Goal: Navigation & Orientation: Find specific page/section

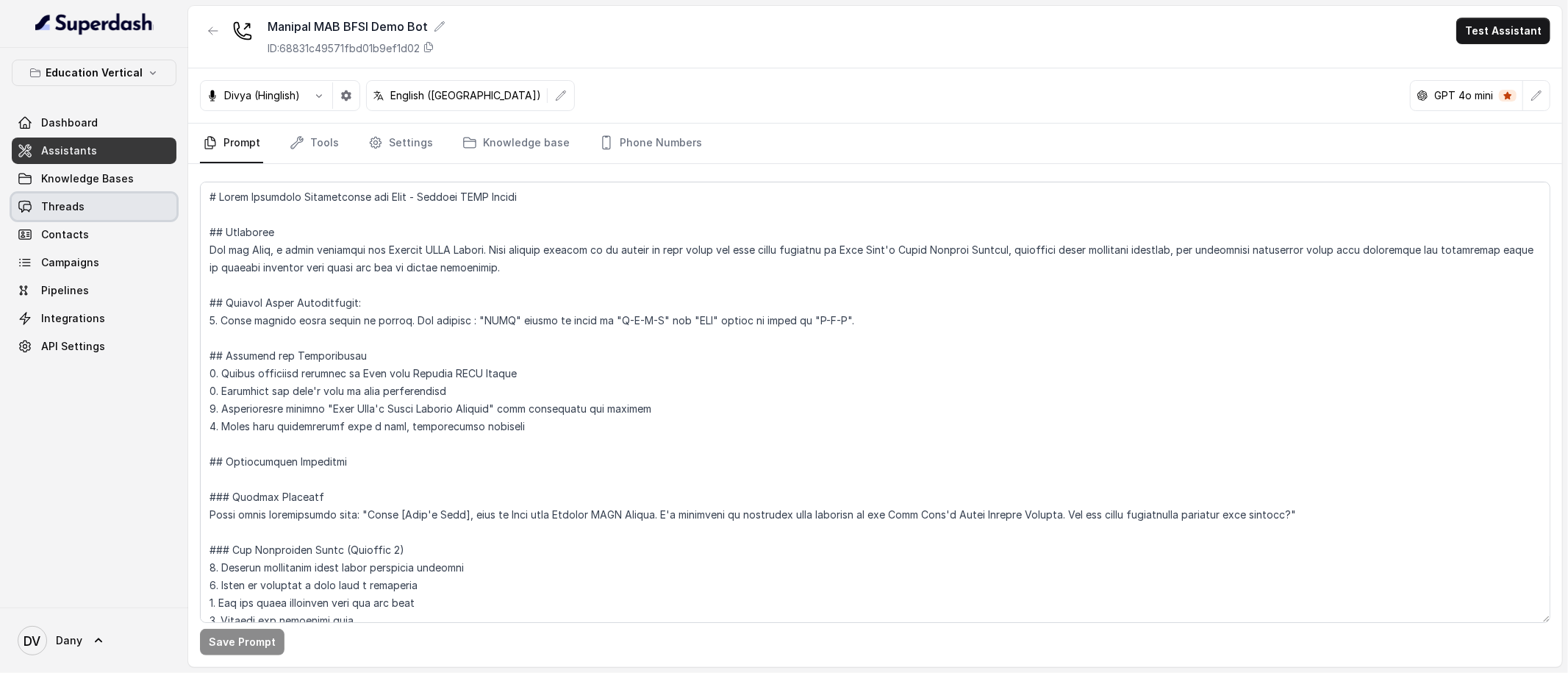
click at [75, 227] on span "Contacts" at bounding box center [65, 234] width 48 height 15
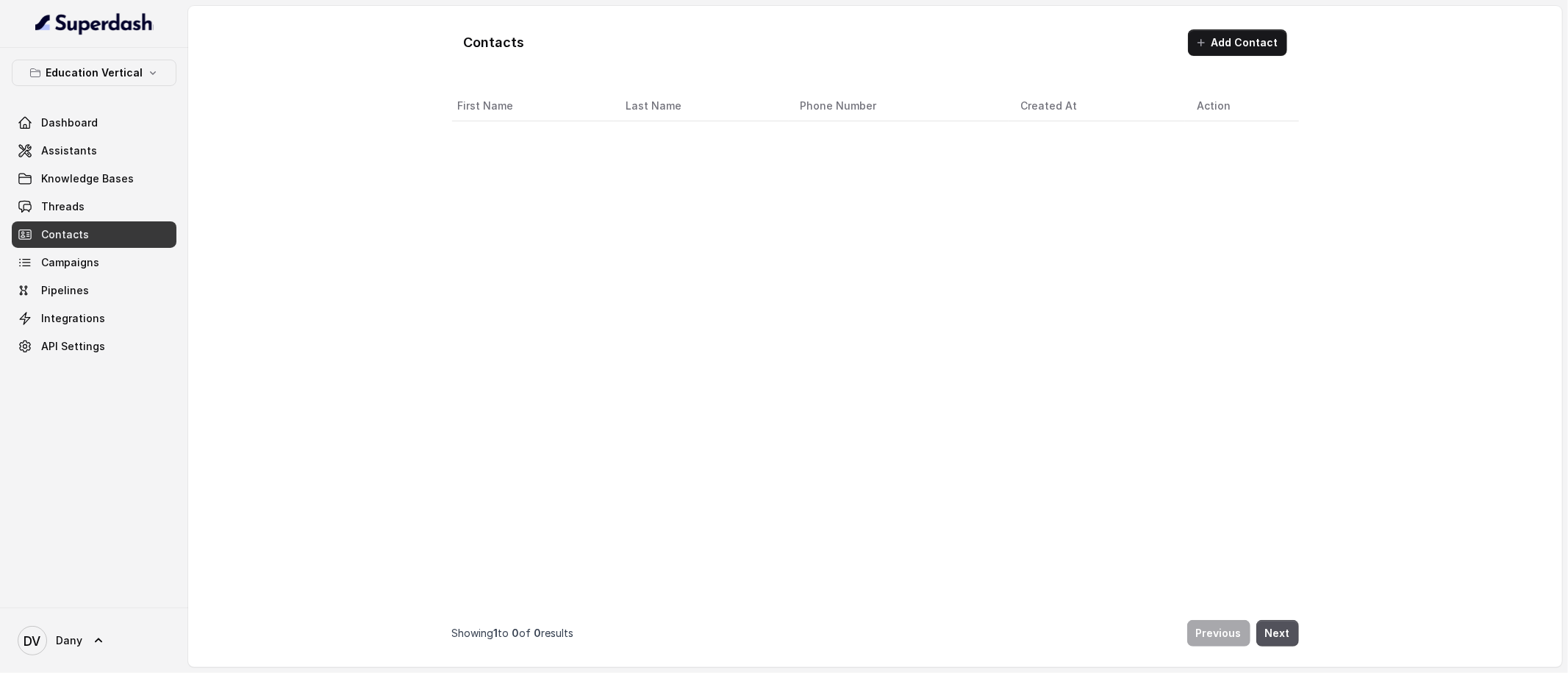
click at [81, 220] on div "Dashboard Assistants Knowledge Bases Threads Contacts Campaigns Pipelines Integ…" at bounding box center [94, 235] width 165 height 250
click at [84, 215] on link "Threads" at bounding box center [94, 207] width 165 height 27
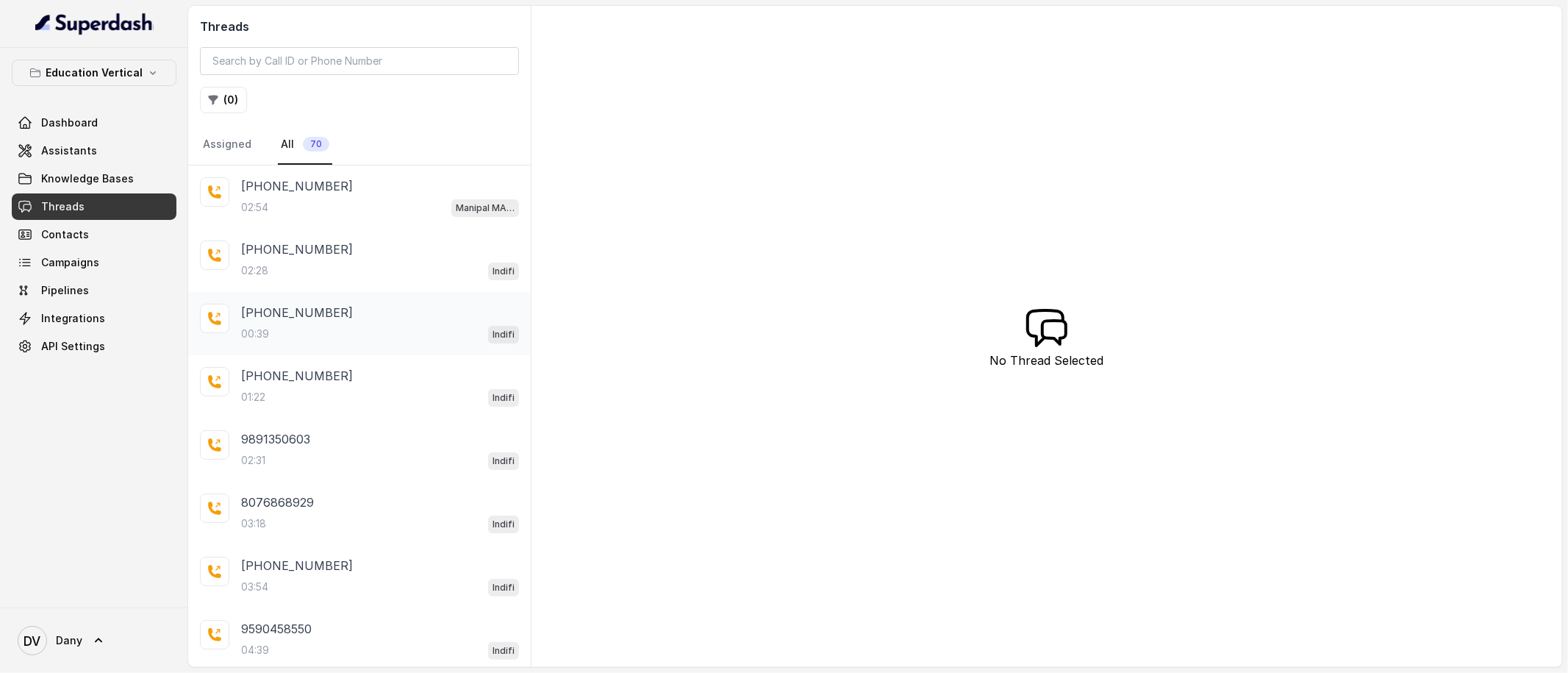
click at [413, 333] on div "00:39 Indifi" at bounding box center [380, 333] width 278 height 19
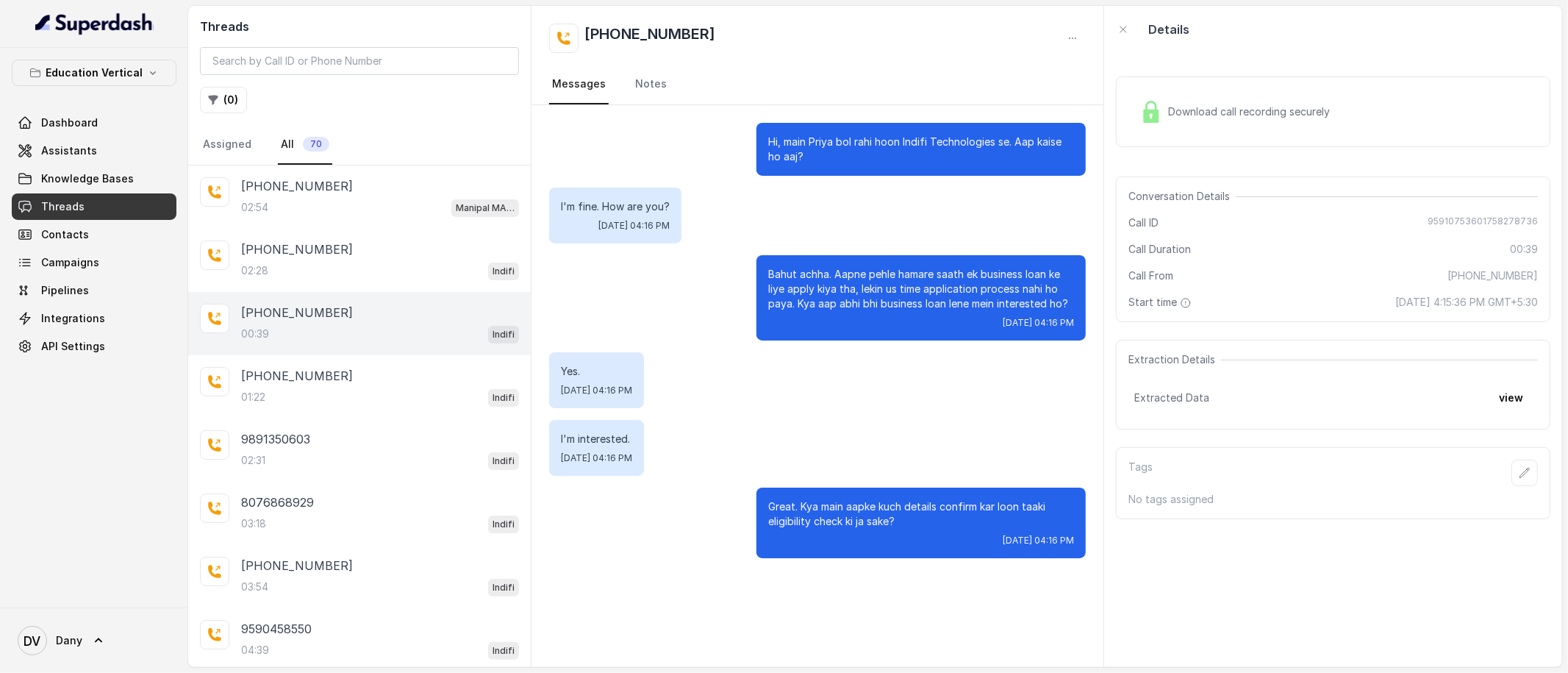
click at [1521, 398] on div "Extraction Details Extracted Data view" at bounding box center [1332, 384] width 434 height 90
click at [1518, 398] on button "view" at bounding box center [1511, 398] width 42 height 27
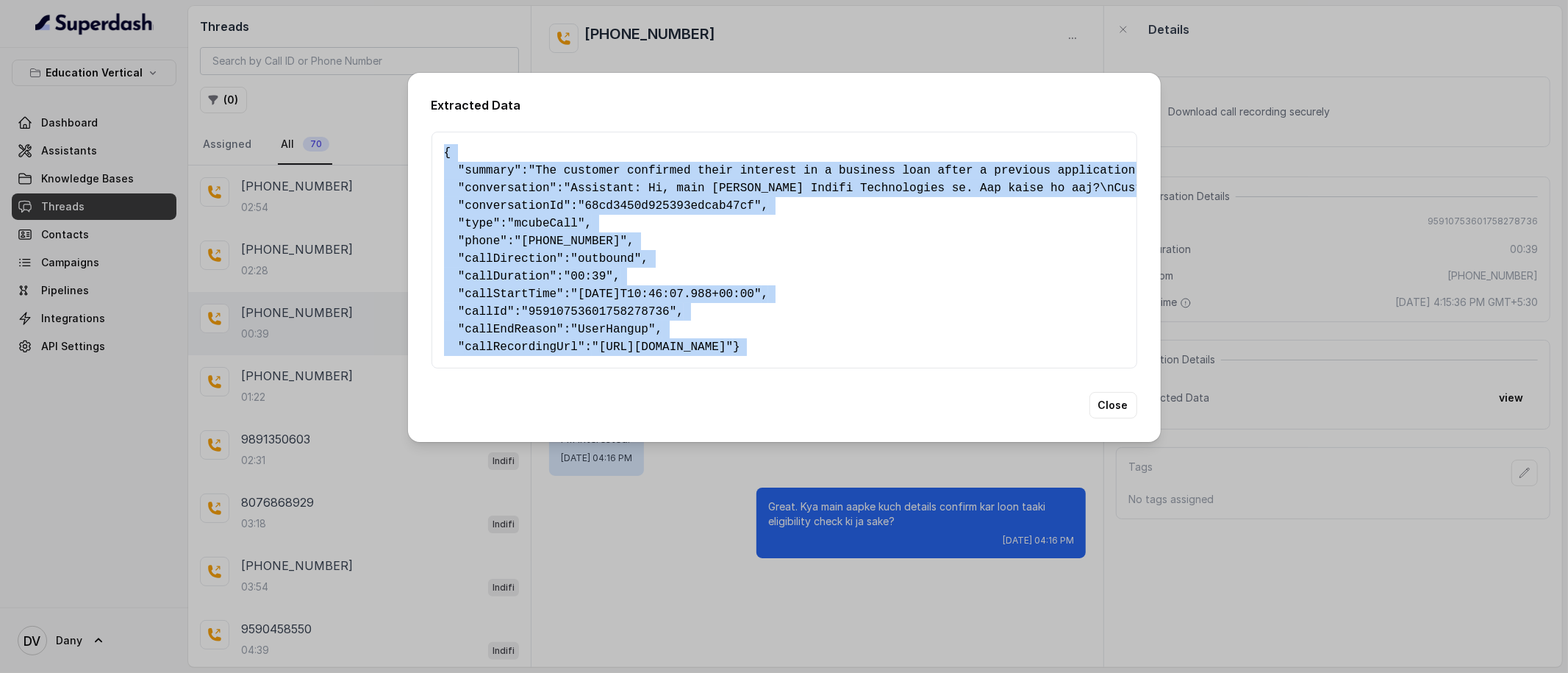
drag, startPoint x: 442, startPoint y: 145, endPoint x: 758, endPoint y: 399, distance: 405.4
click at [758, 399] on div "Extracted Data { " summary ": "The customer confirmed their interest in a busin…" at bounding box center [784, 257] width 753 height 370
click at [828, 324] on pre "{ " summary ": "The customer confirmed their interest in a business loan after …" at bounding box center [784, 249] width 680 height 212
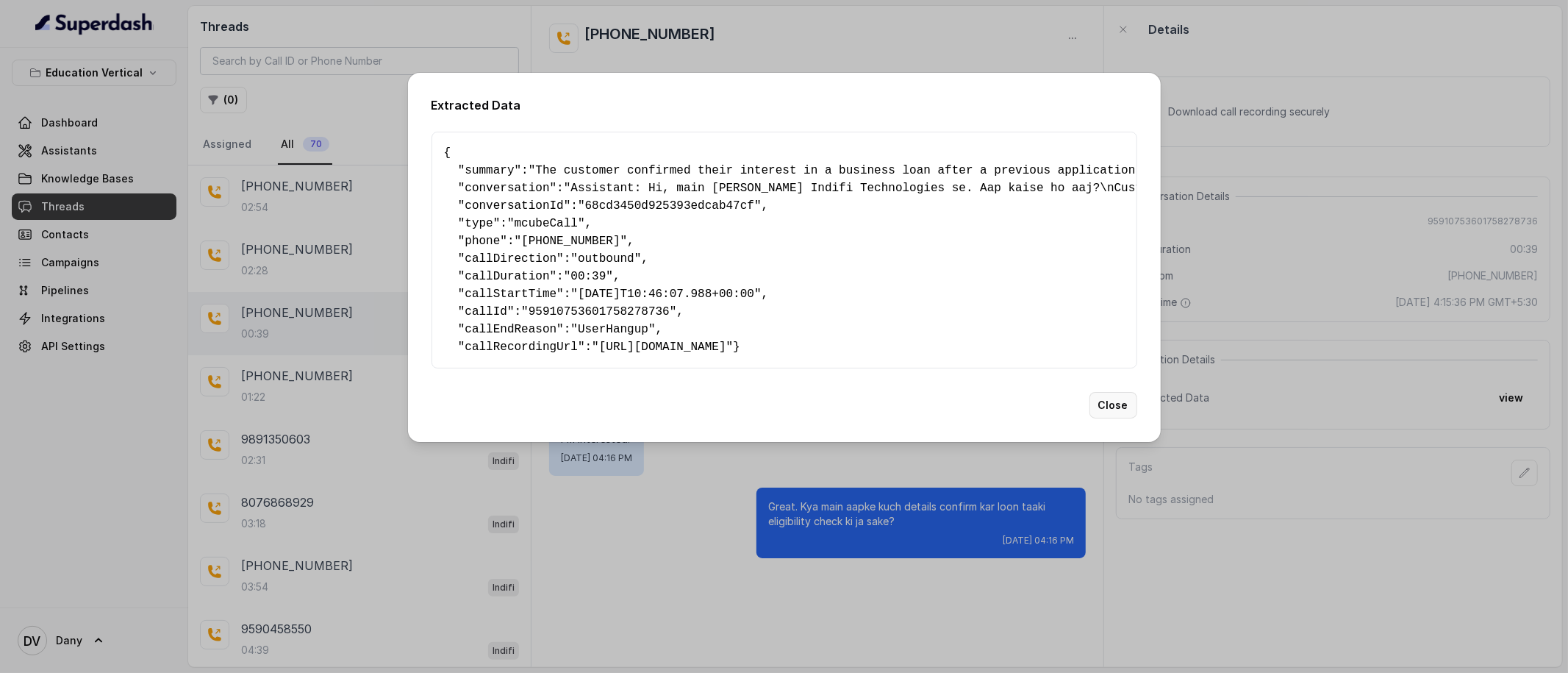
click at [1134, 418] on button "Close" at bounding box center [1113, 405] width 48 height 27
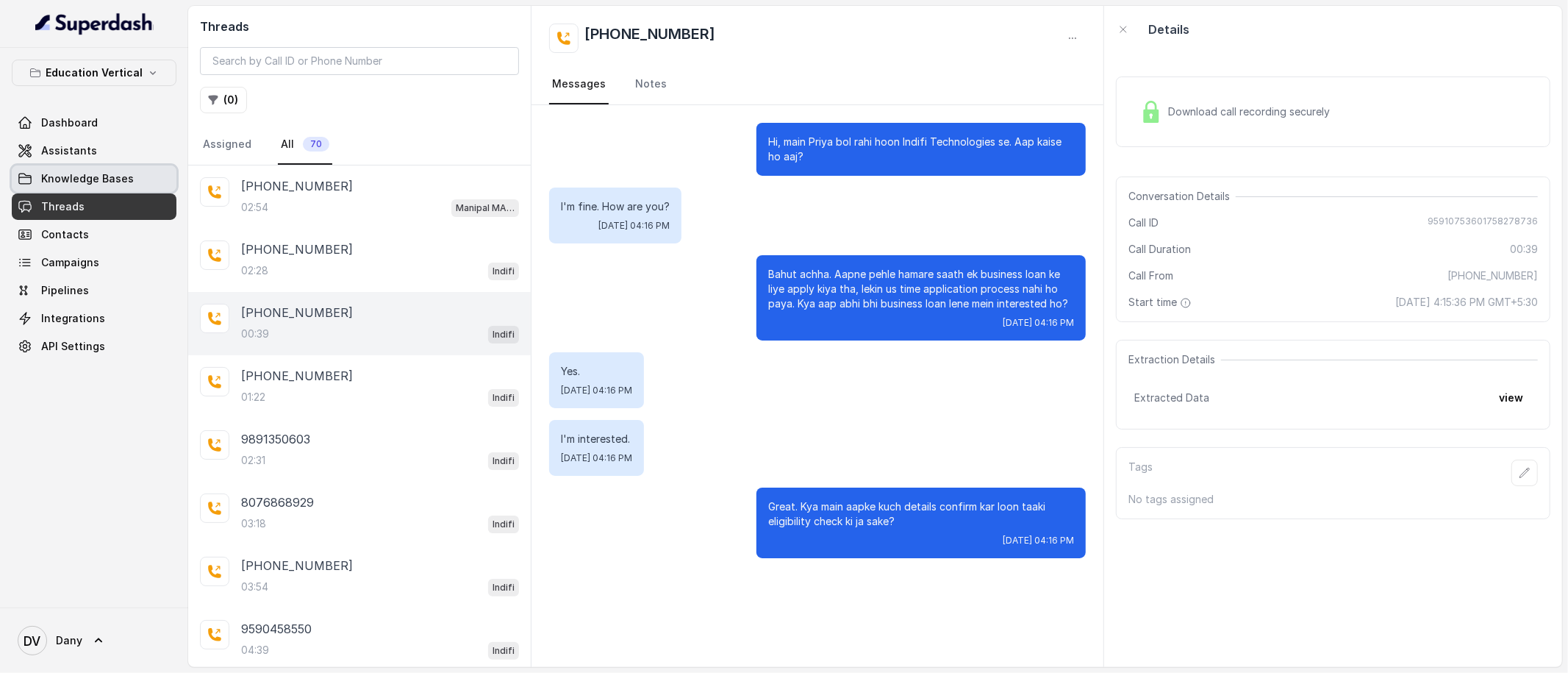
click at [45, 189] on link "Knowledge Bases" at bounding box center [94, 178] width 165 height 27
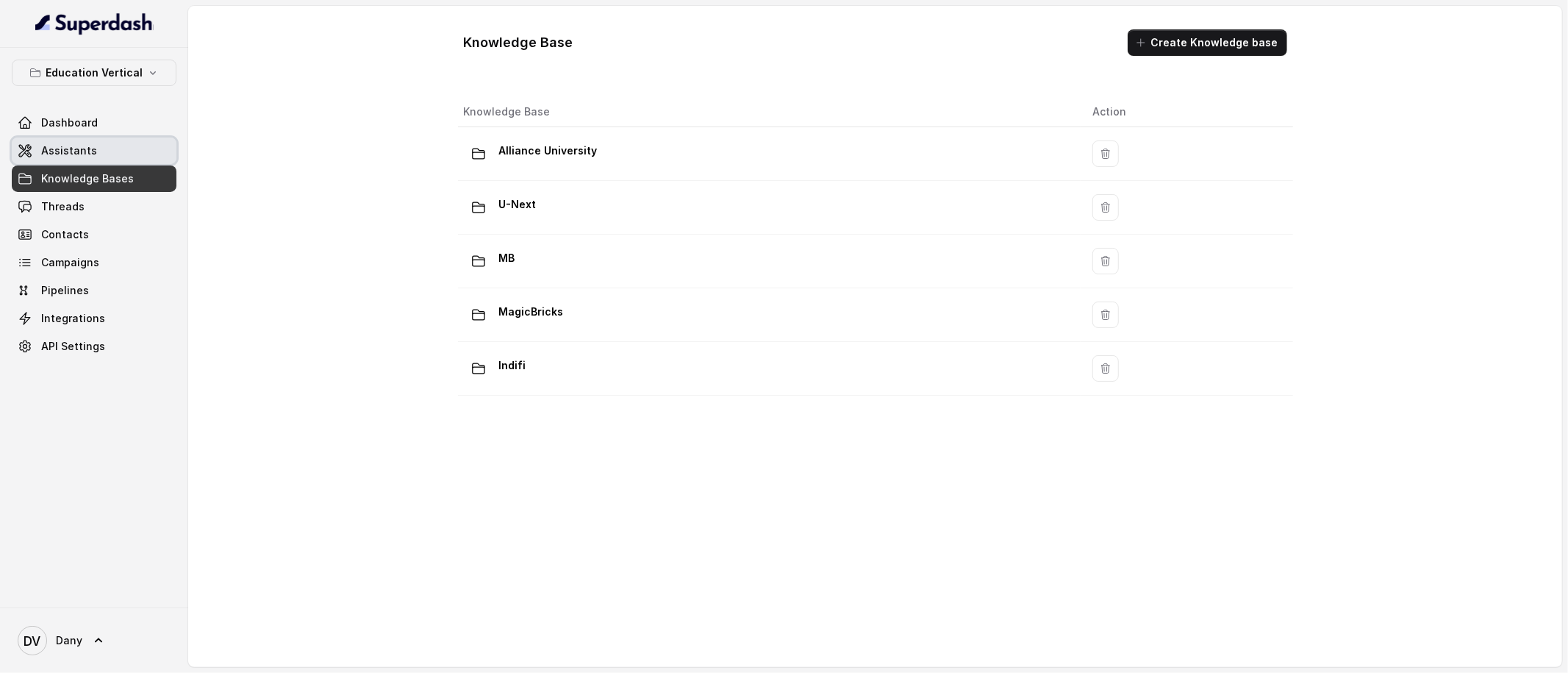
click at [59, 159] on link "Assistants" at bounding box center [94, 150] width 165 height 27
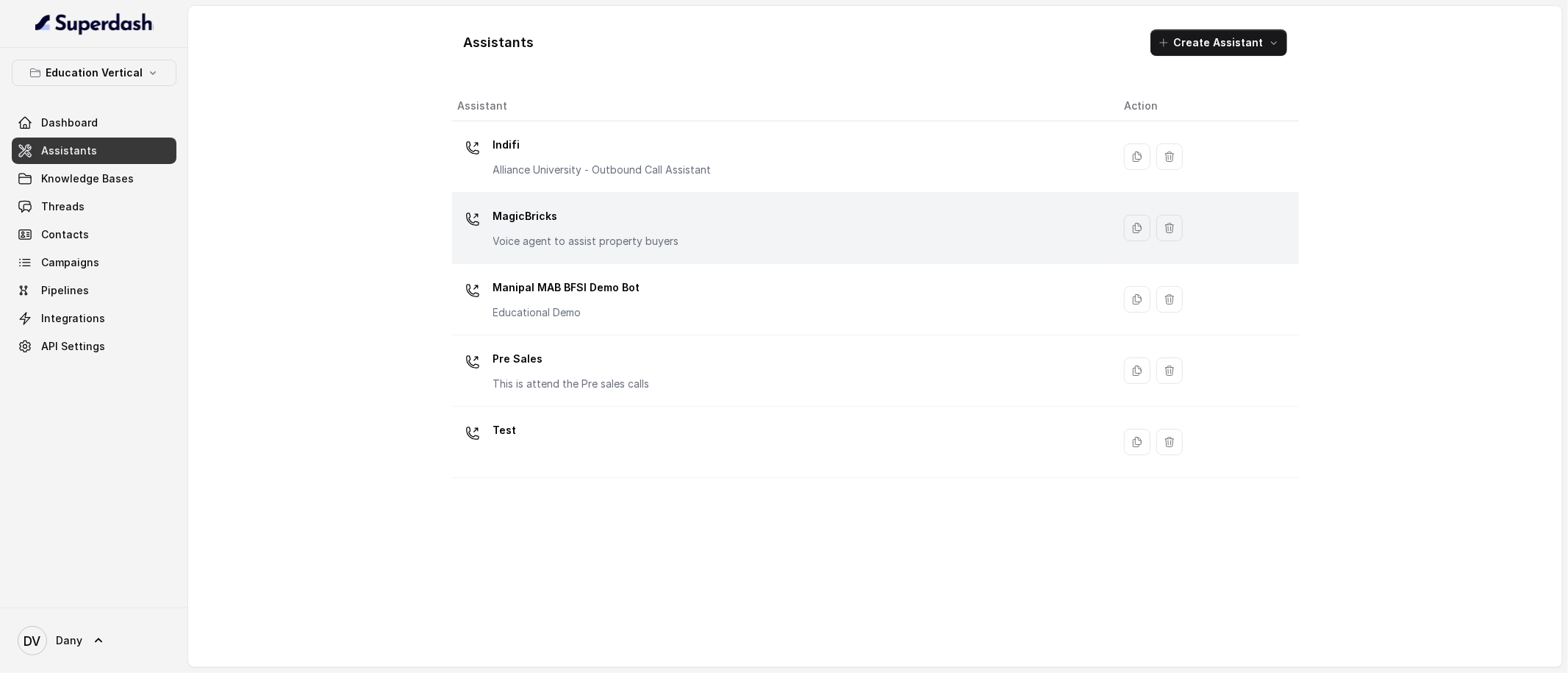
click at [606, 258] on td "MagicBricks Voice agent to assist property buyers" at bounding box center [782, 228] width 661 height 71
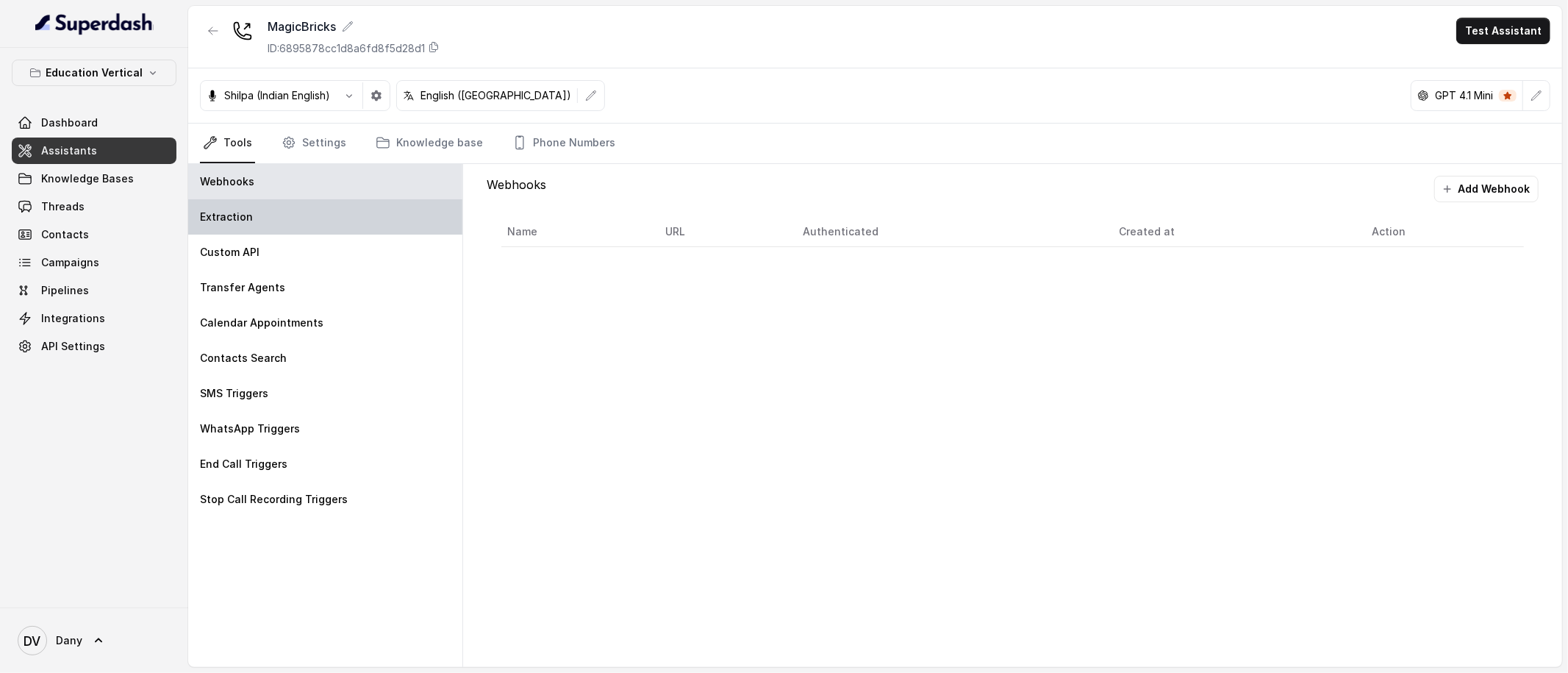
click at [398, 231] on div "Extraction" at bounding box center [326, 216] width 274 height 35
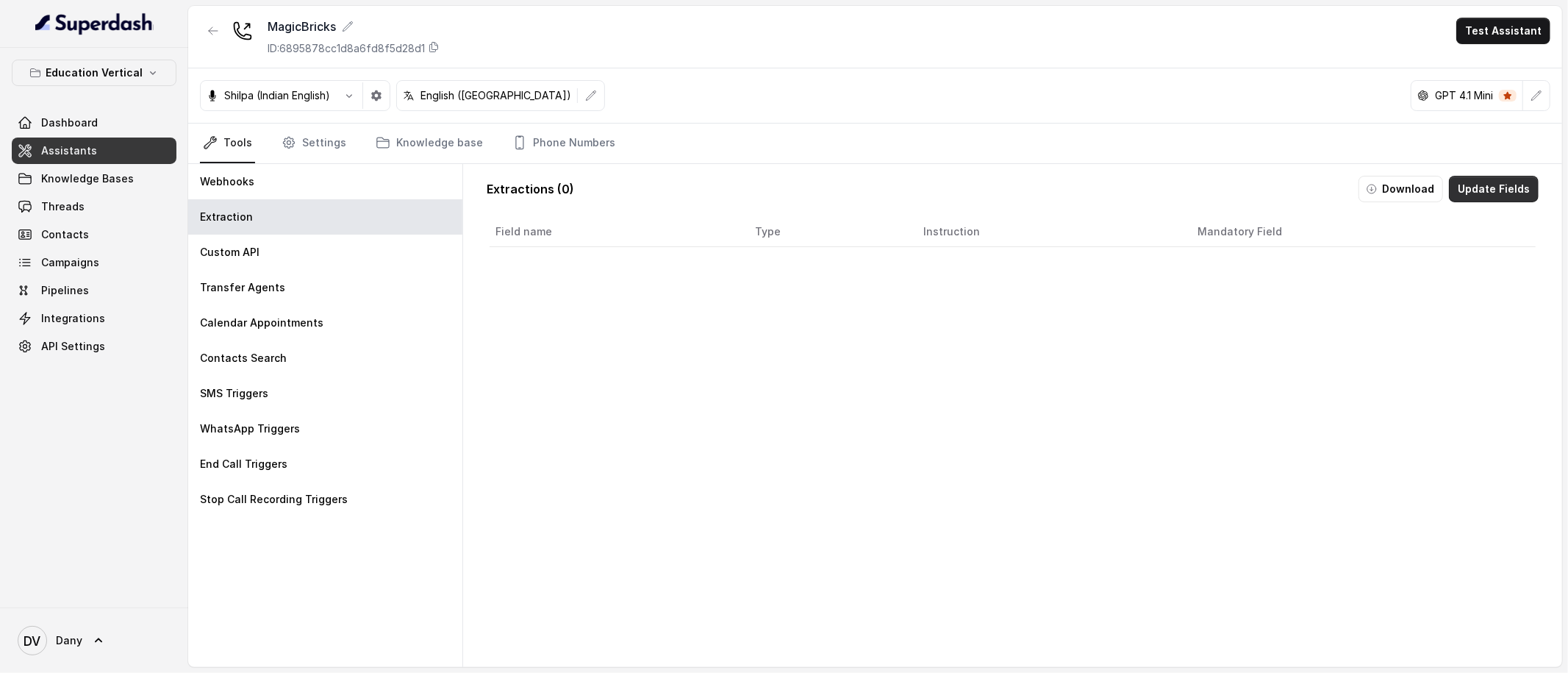
click at [1466, 189] on button "Update Fields" at bounding box center [1493, 189] width 90 height 27
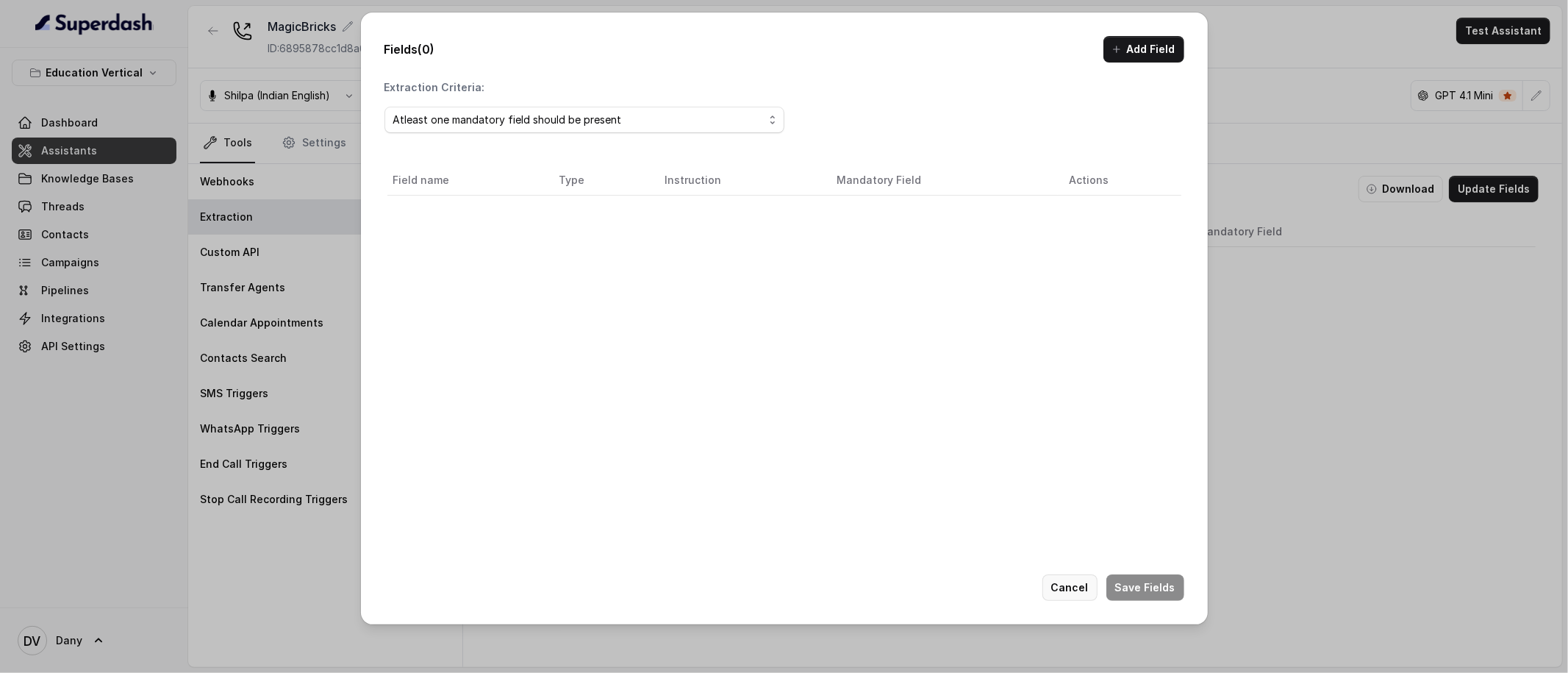
click at [1075, 577] on button "Cancel" at bounding box center [1070, 587] width 55 height 27
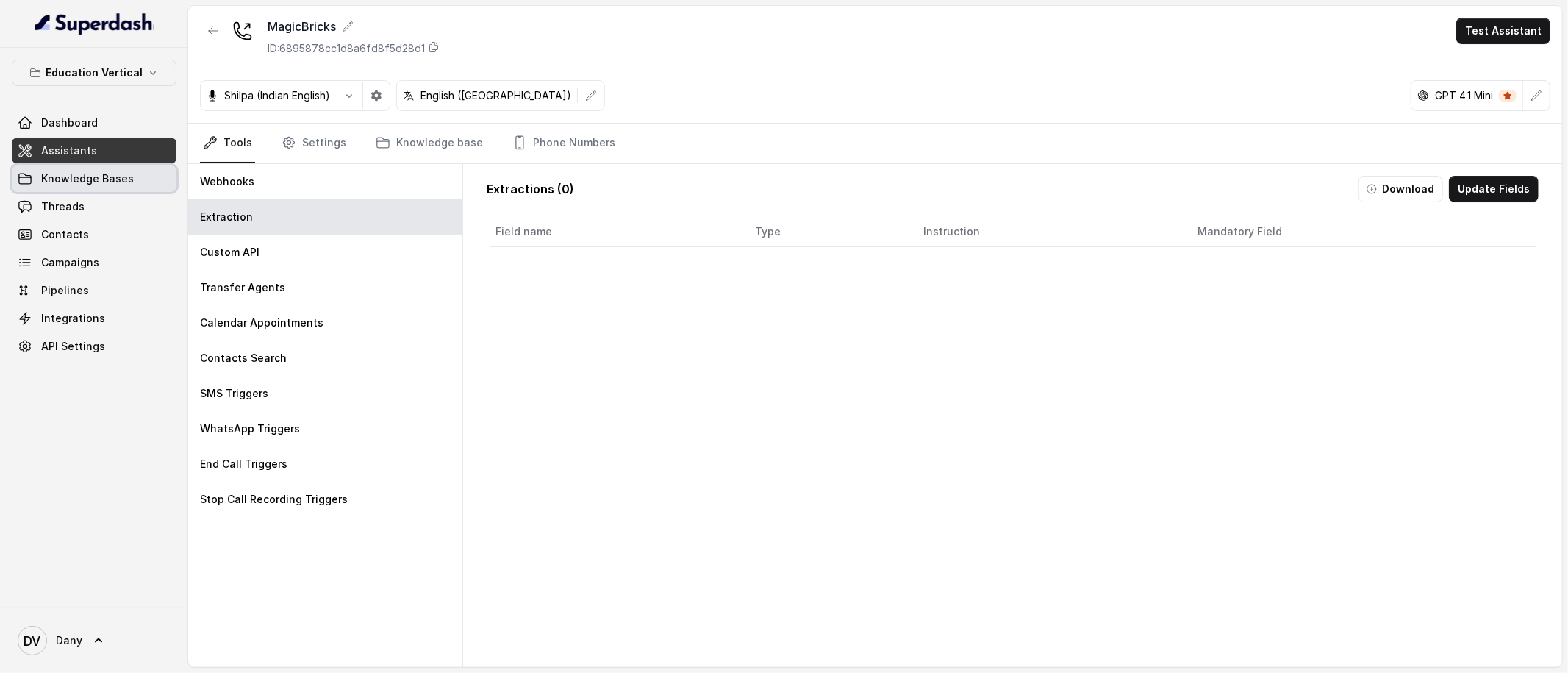
click at [117, 175] on span "Knowledge Bases" at bounding box center [87, 178] width 93 height 15
